Goal: Task Accomplishment & Management: Manage account settings

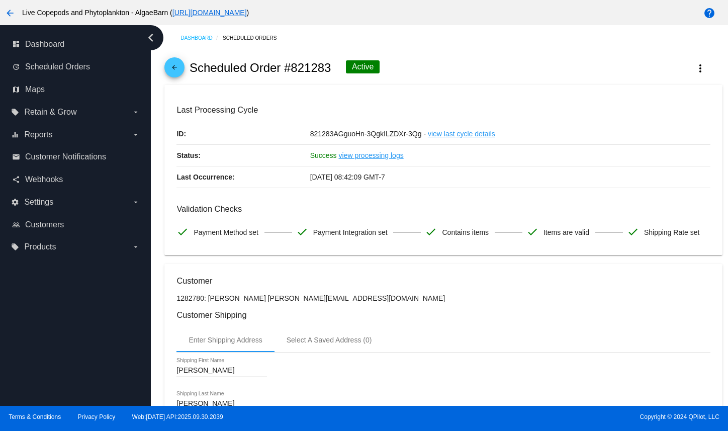
scroll to position [201, 0]
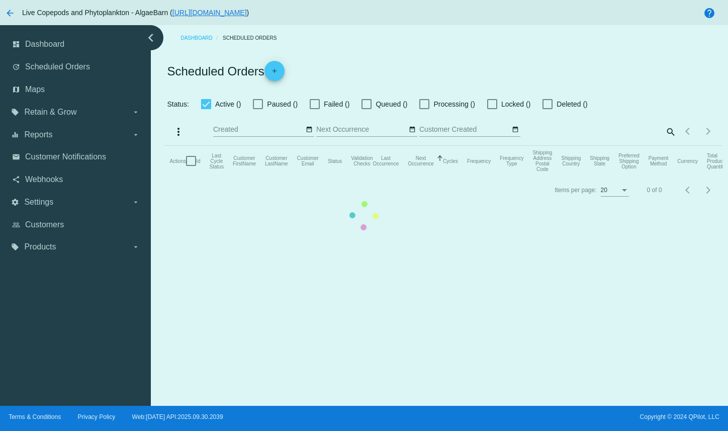
checkbox input "true"
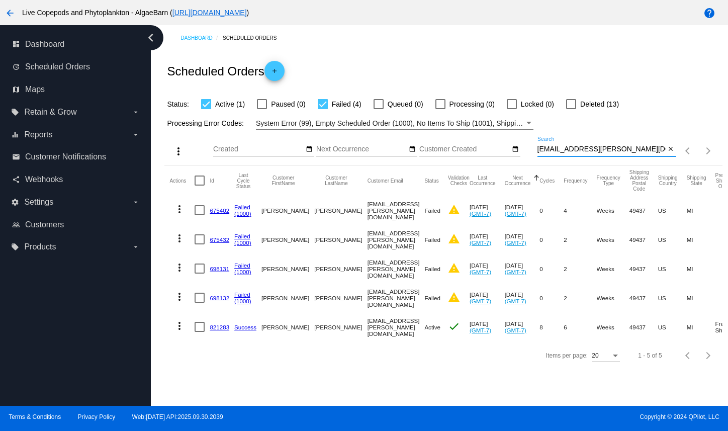
drag, startPoint x: 642, startPoint y: 169, endPoint x: 503, endPoint y: 167, distance: 138.8
click at [502, 165] on div "more_vert Oct Jan Feb Mar Apr 1" at bounding box center [443, 148] width 558 height 36
paste input "slalashuis"
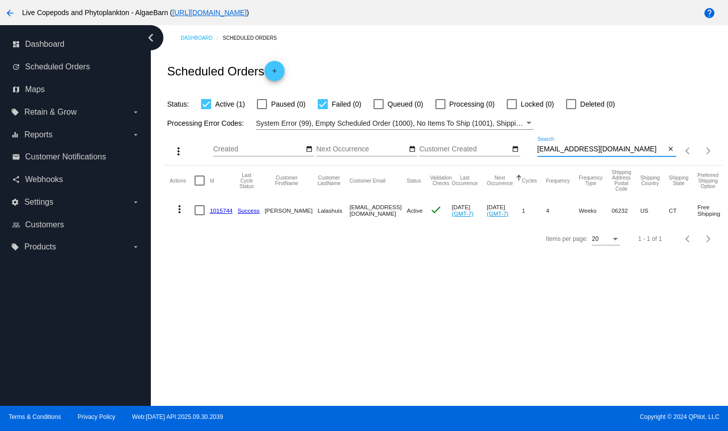
type input "[EMAIL_ADDRESS][DOMAIN_NAME]"
click at [181, 215] on mat-icon "more_vert" at bounding box center [179, 209] width 12 height 12
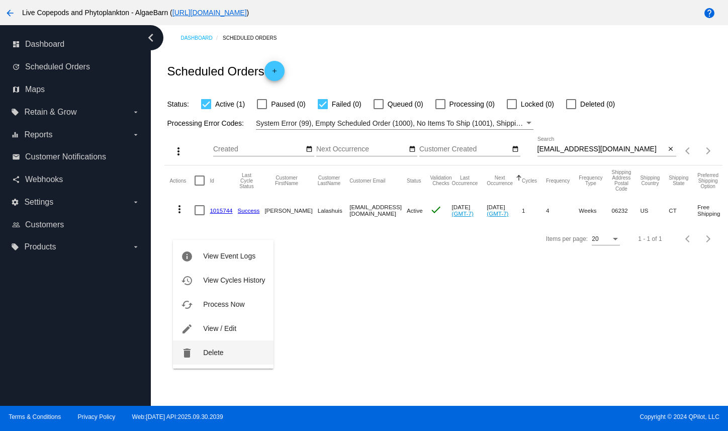
click at [199, 352] on button "delete Delete" at bounding box center [223, 352] width 100 height 24
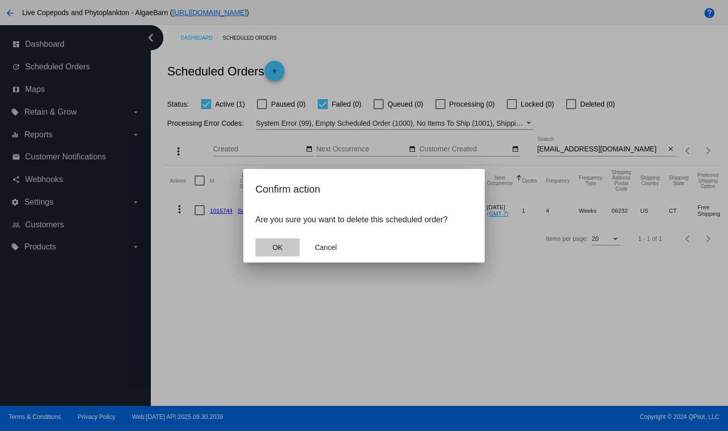
click at [273, 256] on button "OK" at bounding box center [277, 247] width 44 height 18
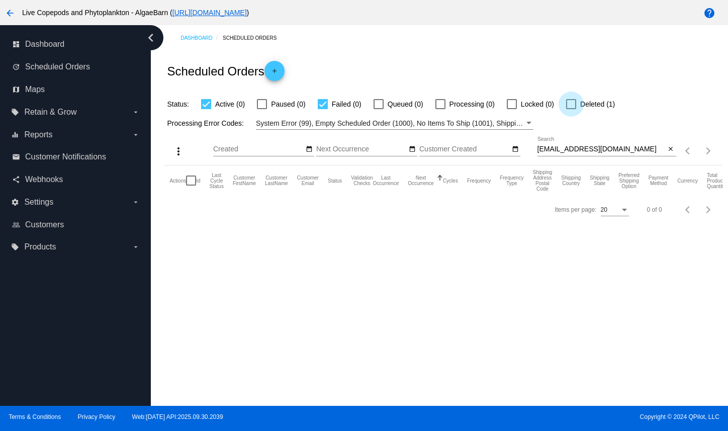
click at [576, 109] on div at bounding box center [571, 104] width 10 height 10
click at [571, 110] on input "Deleted (1)" at bounding box center [571, 109] width 1 height 1
checkbox input "true"
